Goal: Transaction & Acquisition: Purchase product/service

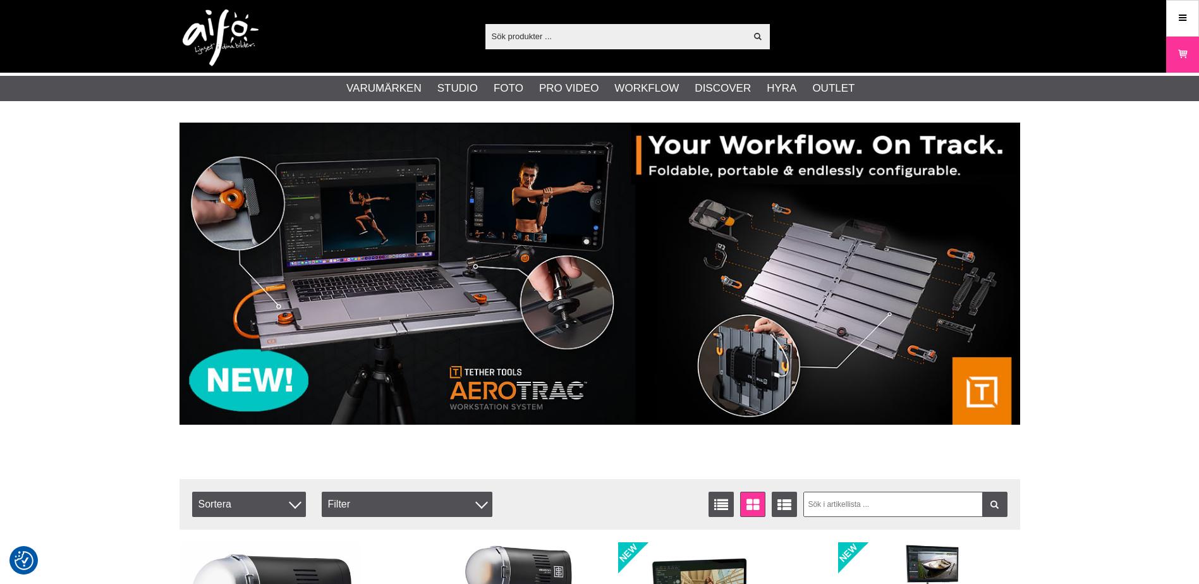
click at [604, 42] on input "text" at bounding box center [615, 36] width 261 height 19
paste input "Elinchrome 400 ELB"
type input "Elinchrome 400 ELB"
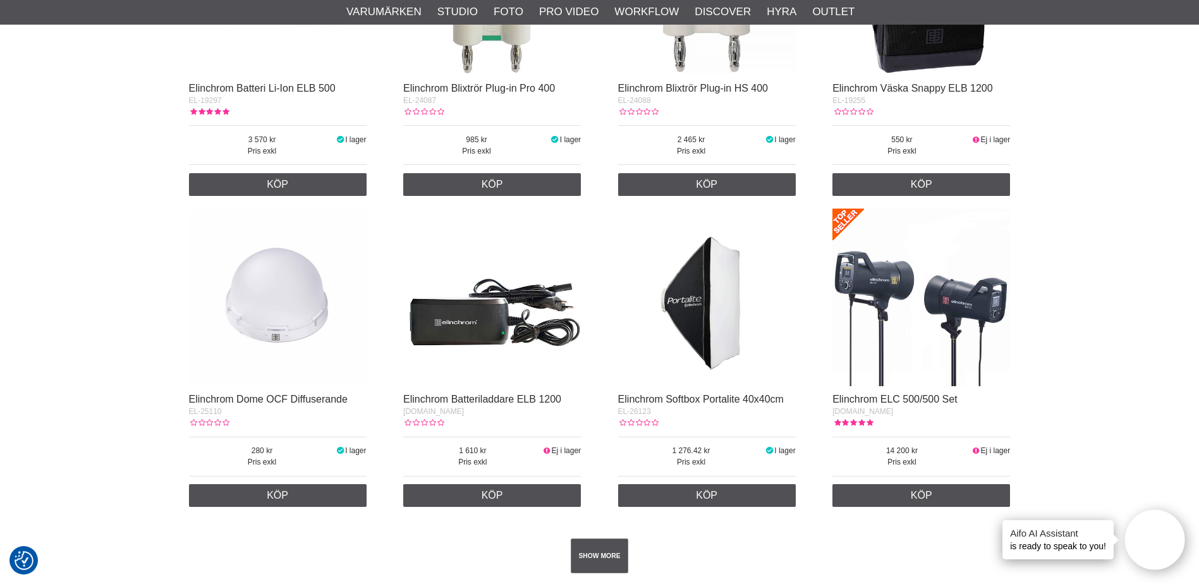
scroll to position [2086, 0]
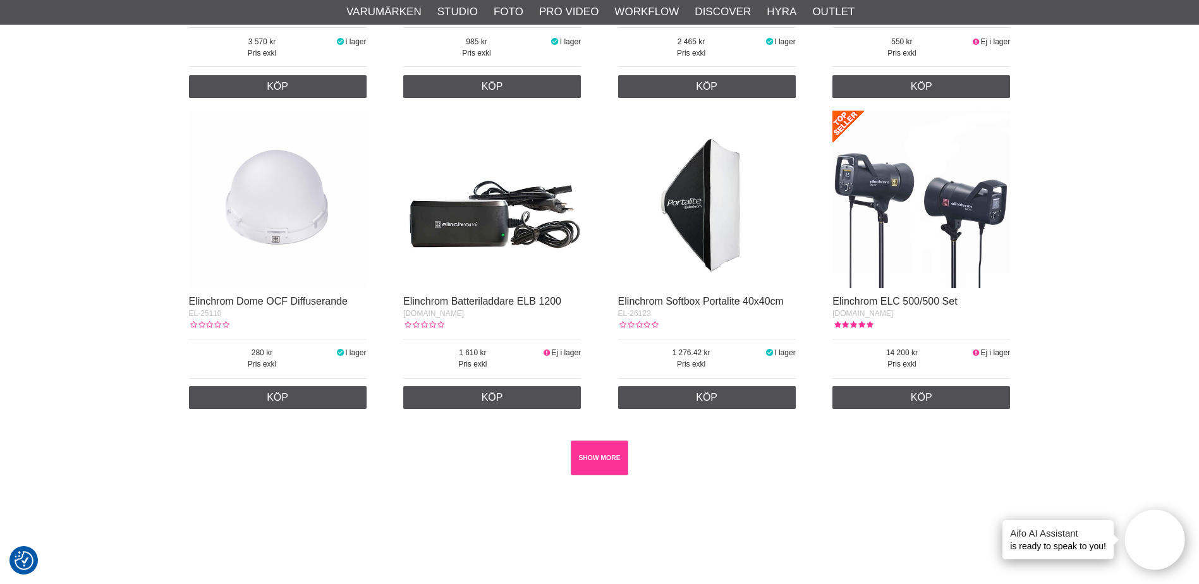
click at [605, 454] on link "SHOW MORE" at bounding box center [600, 458] width 58 height 35
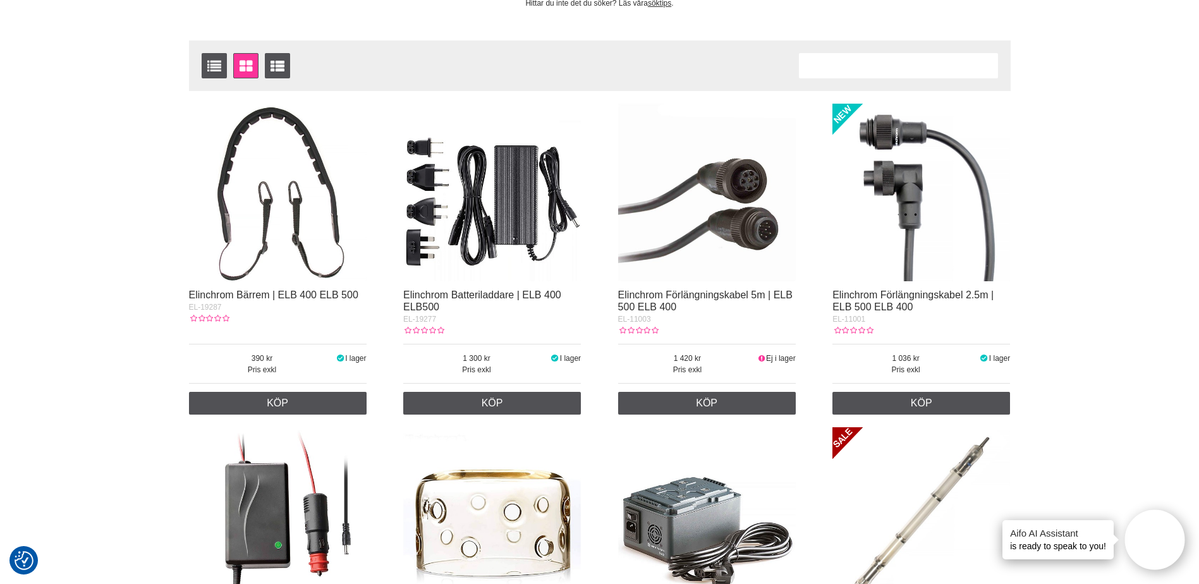
scroll to position [0, 0]
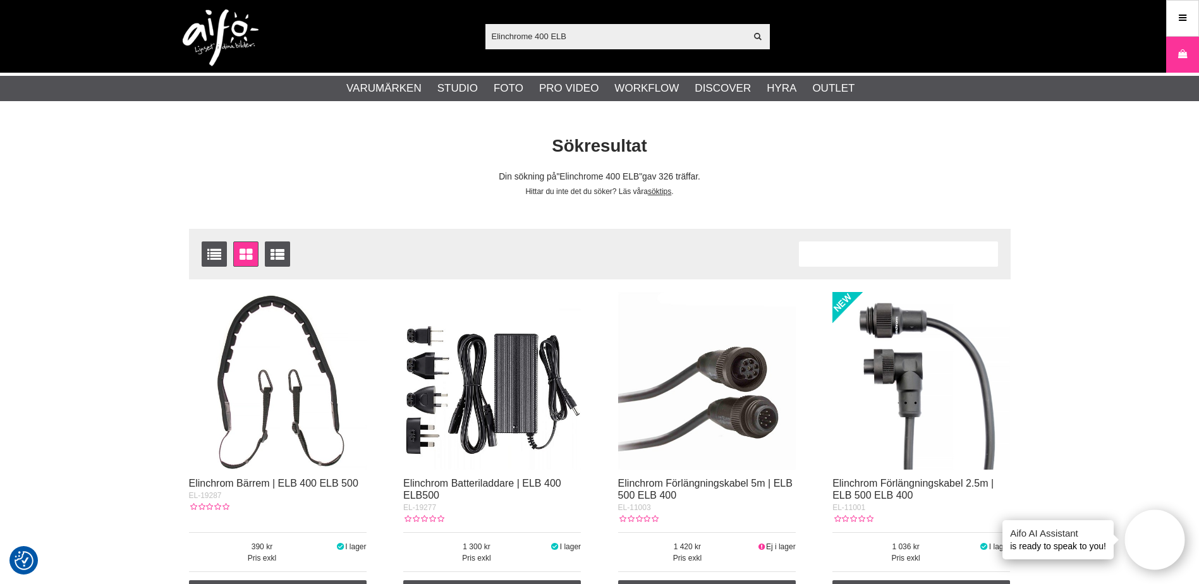
drag, startPoint x: 619, startPoint y: 42, endPoint x: 395, endPoint y: 11, distance: 225.8
click at [398, 15] on div "Elinchrome 400 ELB Visa alla Artiklar Kategorier av artiklar Din sökning på gav…" at bounding box center [600, 36] width 860 height 73
paste input "L-26351"
type input "EL-26351"
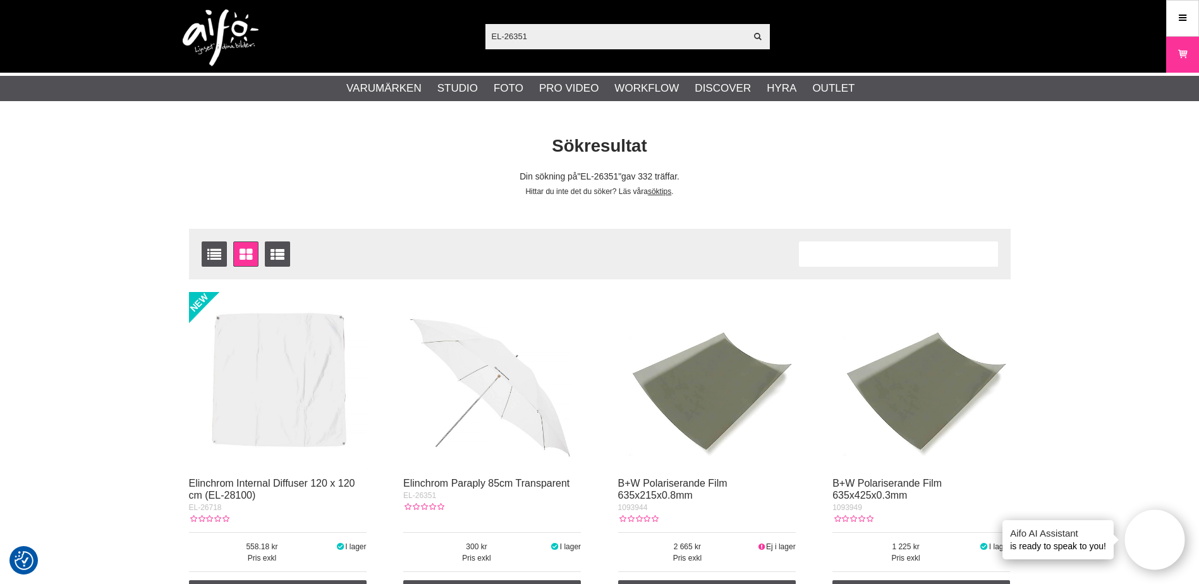
click at [510, 419] on img at bounding box center [492, 381] width 178 height 178
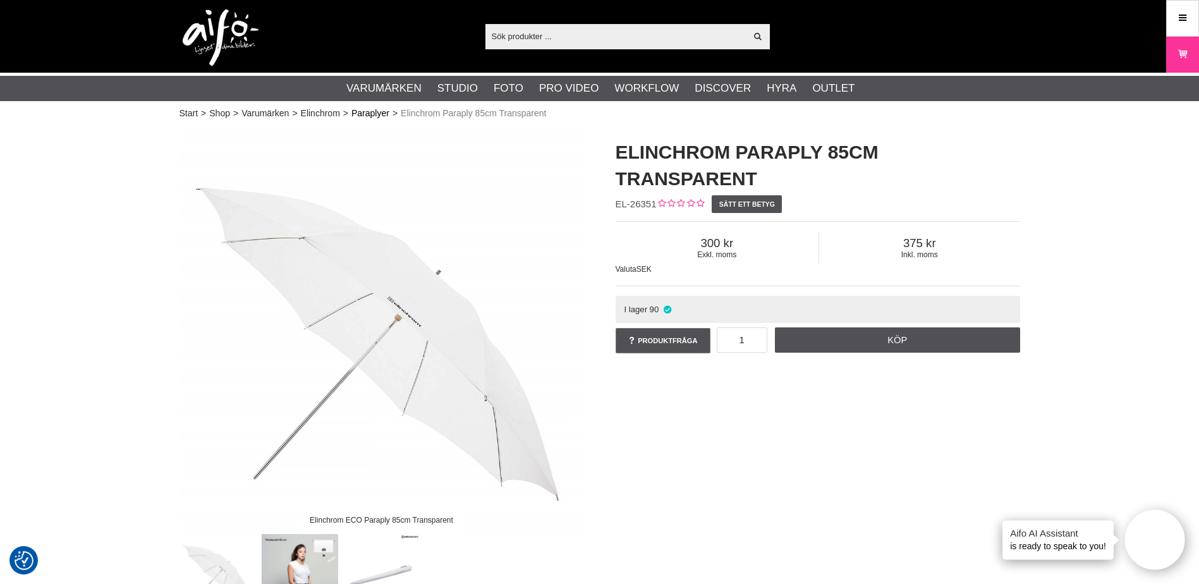
click at [367, 114] on link "Paraplyer" at bounding box center [370, 113] width 38 height 13
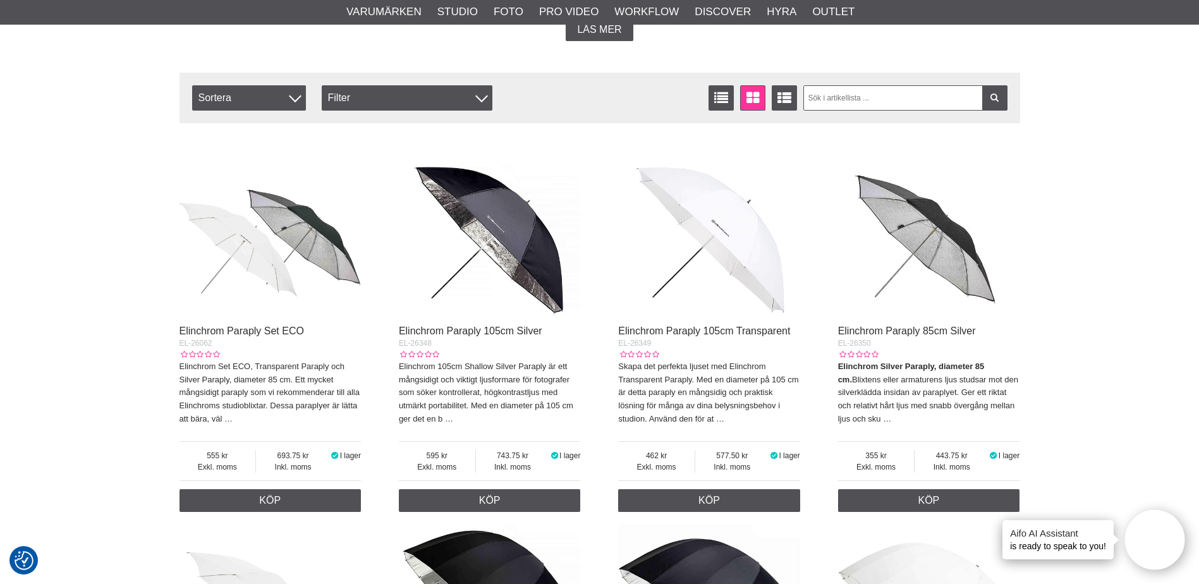
scroll to position [379, 0]
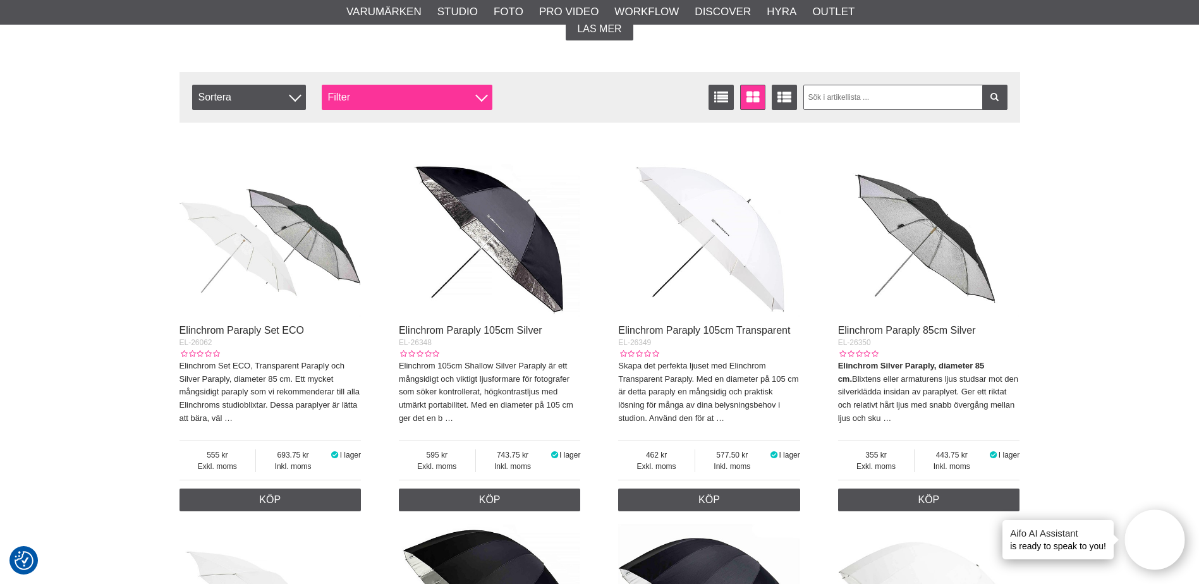
click at [454, 100] on div "Filter" at bounding box center [407, 97] width 171 height 25
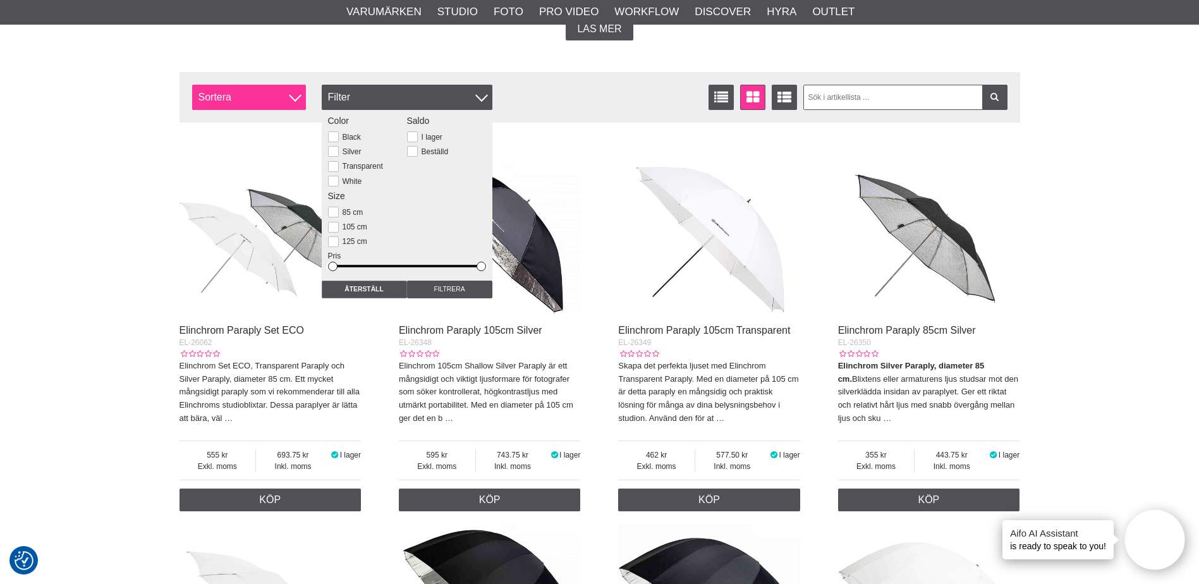
click at [293, 99] on div at bounding box center [295, 95] width 13 height 13
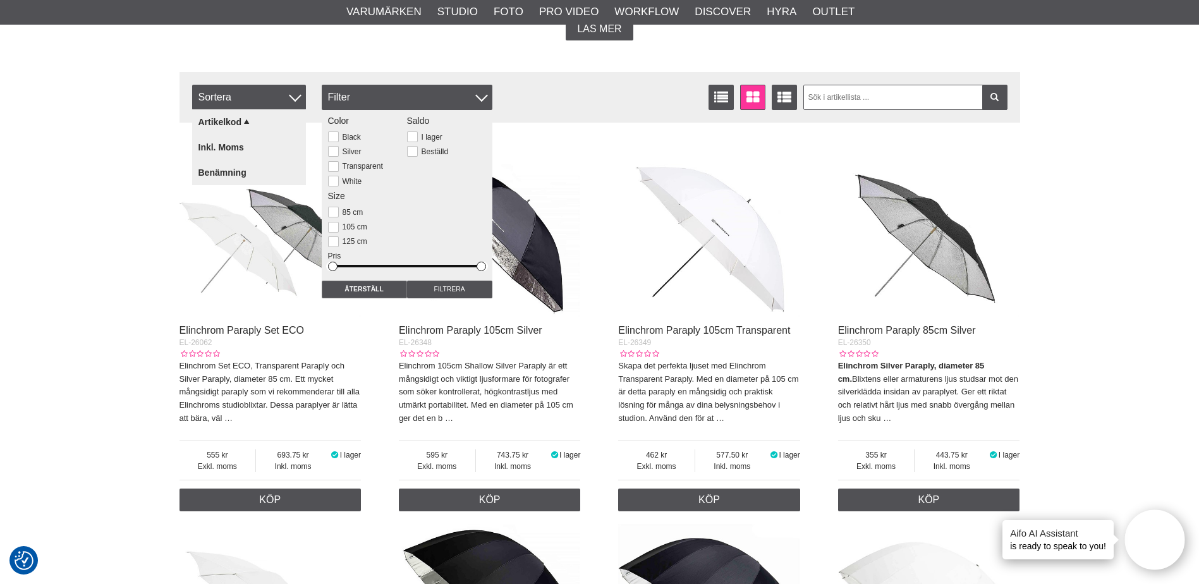
click at [586, 118] on div "Filtrera Sortera Antal artiklar 19 Listvisning Fönstervisning Utökad listvisnin…" at bounding box center [600, 97] width 841 height 51
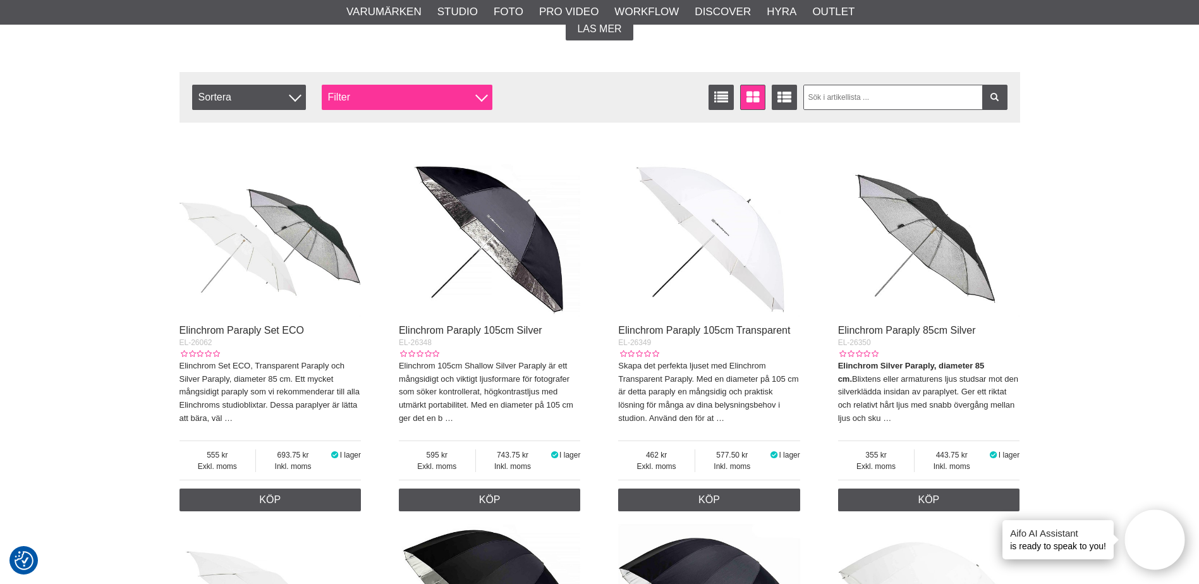
click at [475, 104] on div "Filter" at bounding box center [407, 97] width 171 height 25
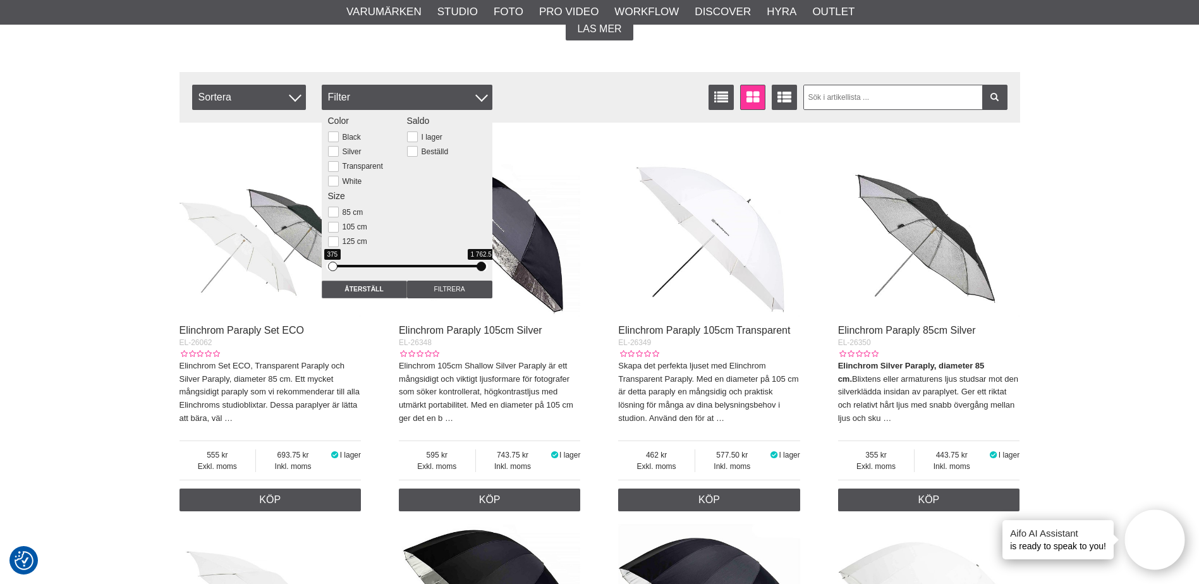
drag, startPoint x: 484, startPoint y: 264, endPoint x: 504, endPoint y: 259, distance: 20.4
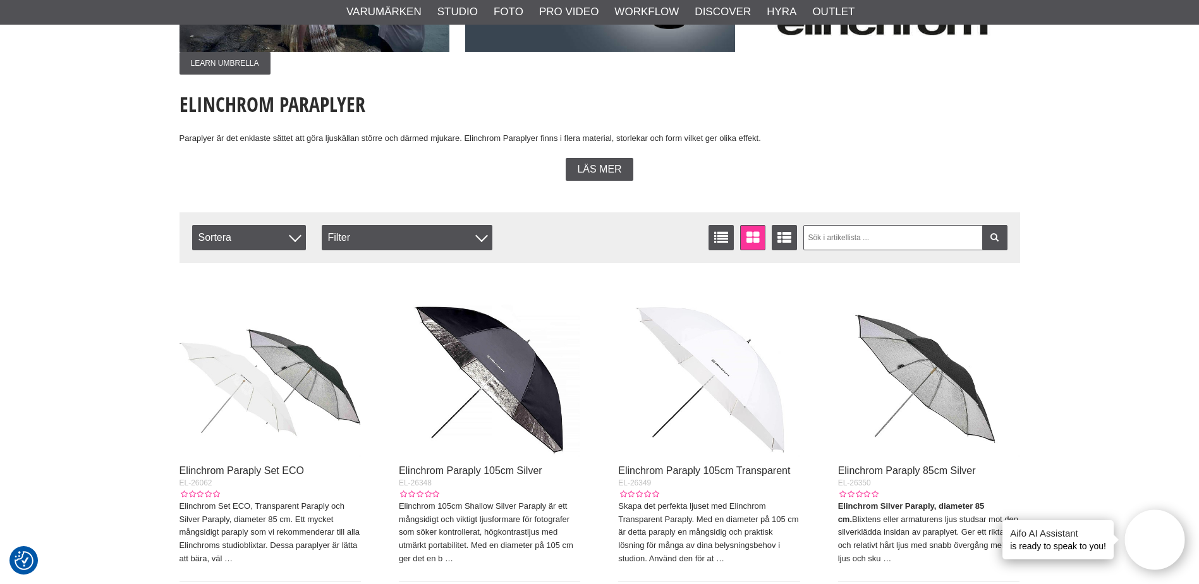
scroll to position [0, 0]
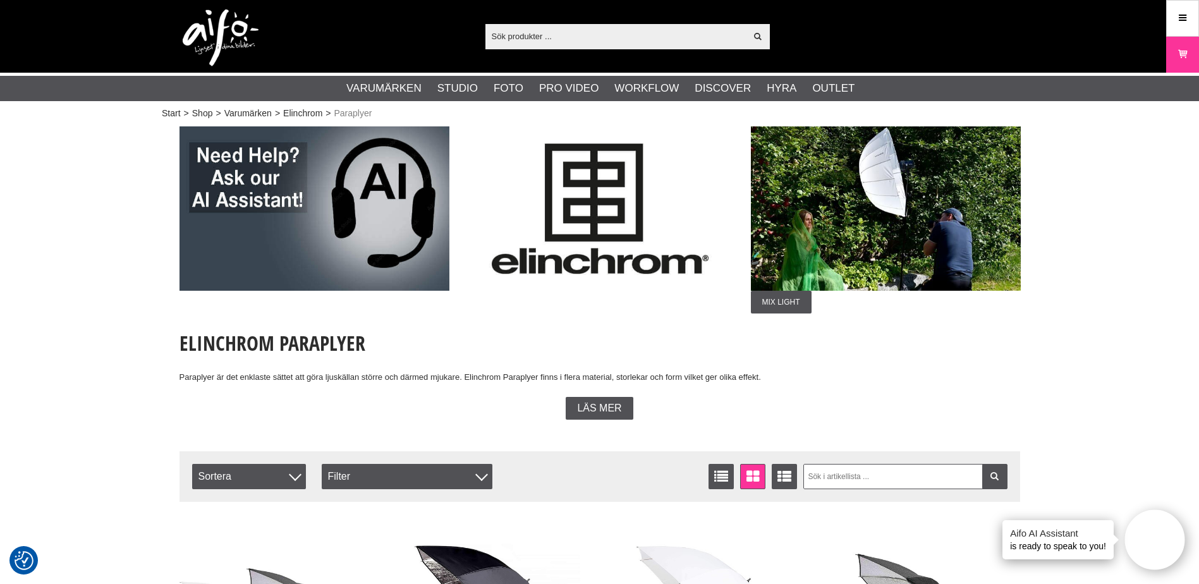
click at [566, 43] on input "text" at bounding box center [615, 36] width 261 height 19
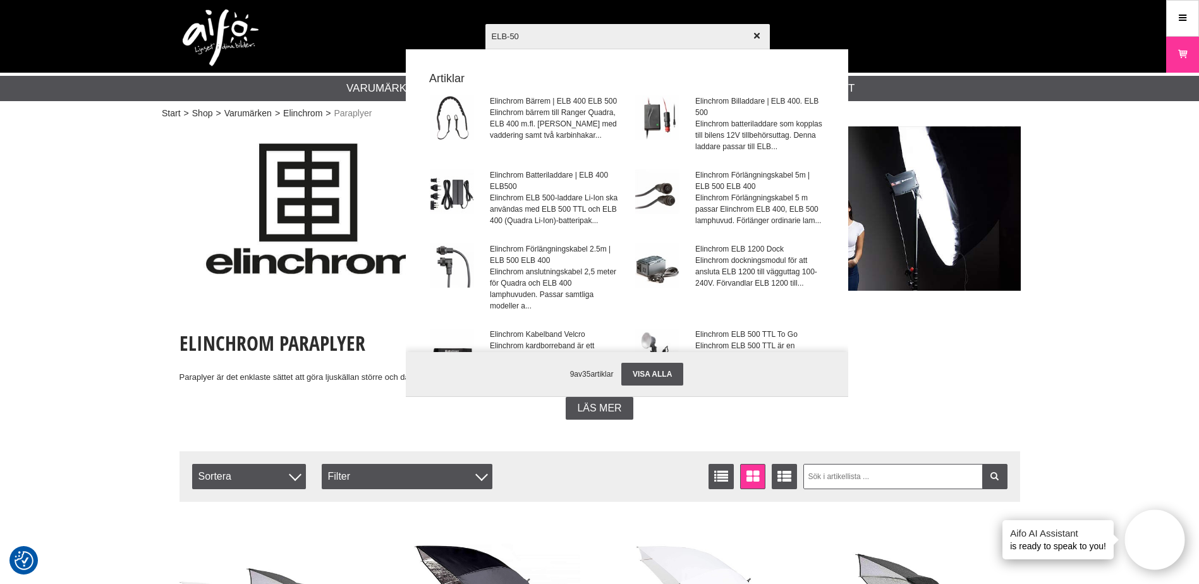
type input "ELB-500"
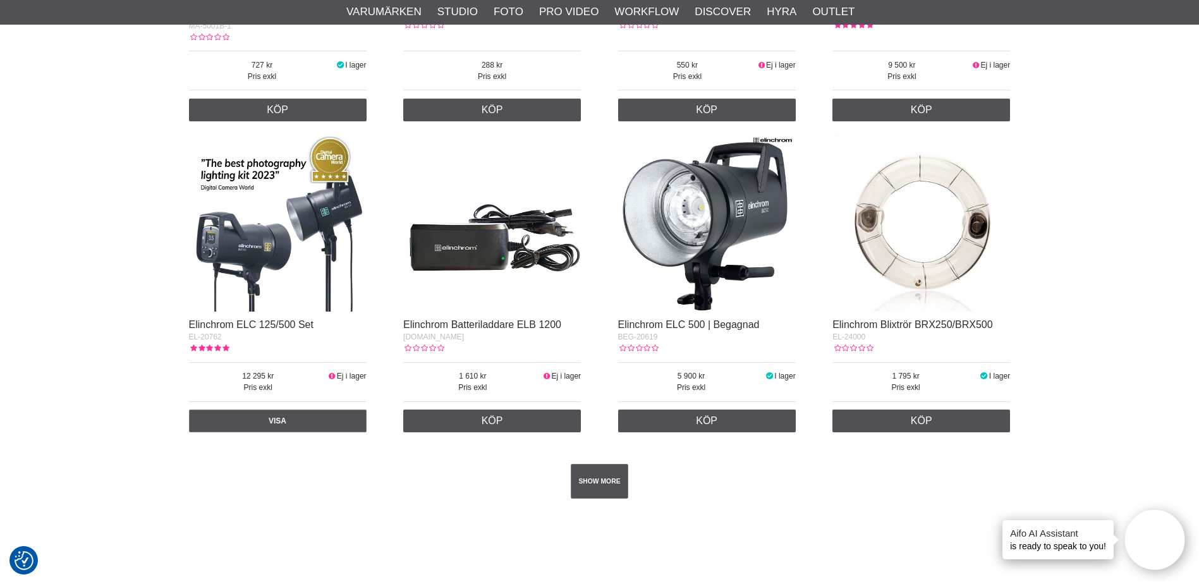
scroll to position [2149, 0]
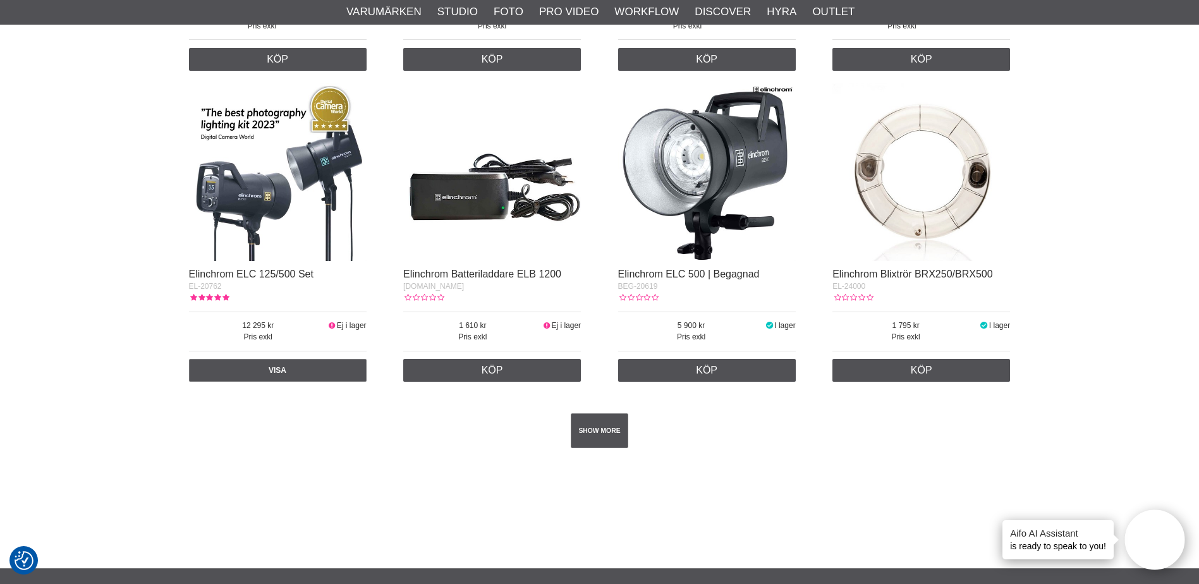
click at [697, 167] on img at bounding box center [707, 172] width 178 height 178
